Goal: Browse casually

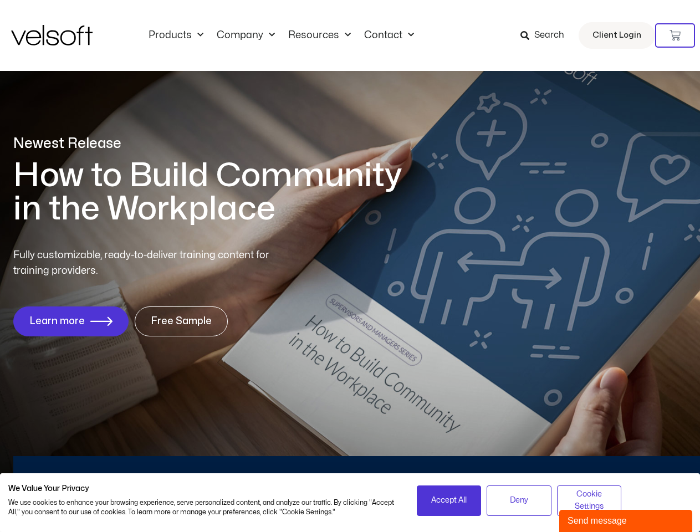
click at [350, 266] on div "Fully customizable, ready-to-deliver training content for training providers. L…" at bounding box center [350, 292] width 674 height 89
click at [675, 35] on icon at bounding box center [675, 35] width 11 height 11
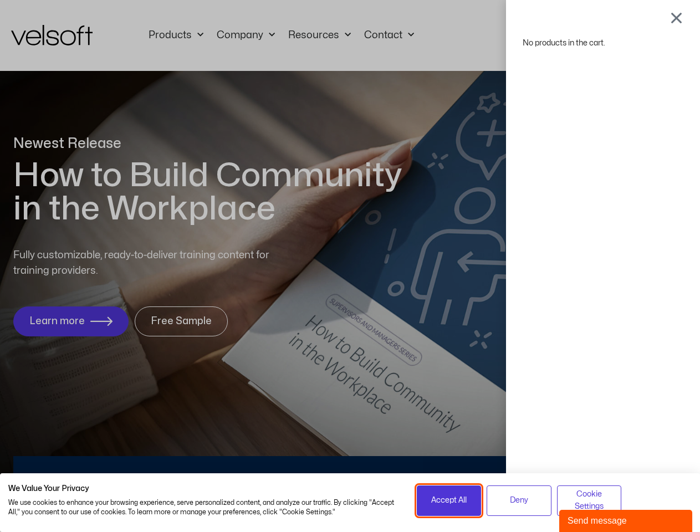
click at [449, 501] on span "Accept All" at bounding box center [448, 501] width 35 height 12
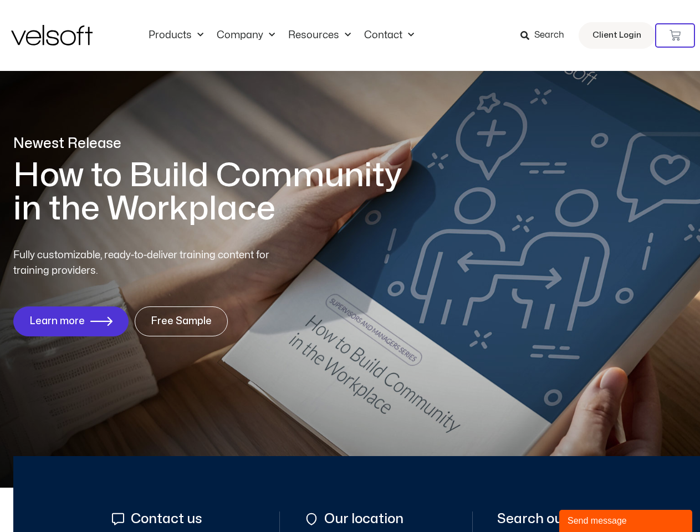
click at [350, 266] on div "No products in the cart." at bounding box center [350, 266] width 0 height 0
click at [626, 521] on div "Send message" at bounding box center [626, 520] width 116 height 13
